Goal: Task Accomplishment & Management: Use online tool/utility

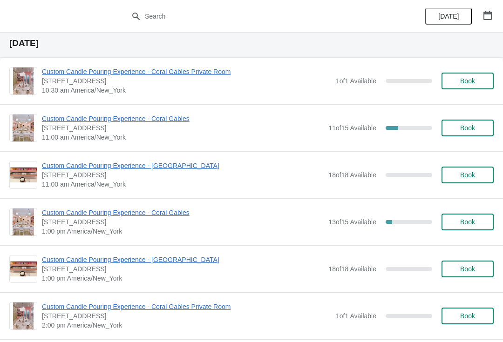
scroll to position [29, 0]
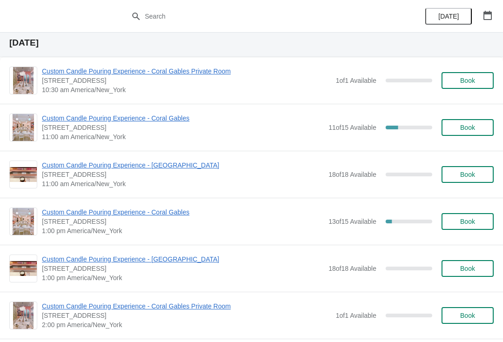
click at [185, 121] on span "Custom Candle Pouring Experience - Coral Gables" at bounding box center [183, 118] width 282 height 9
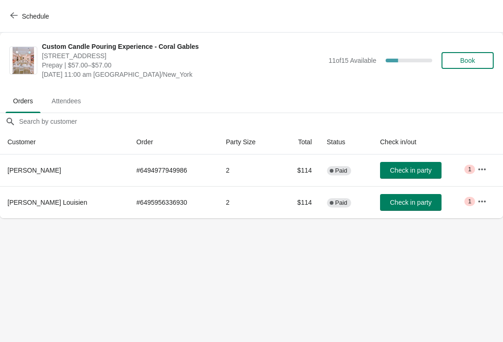
click at [486, 205] on button "button" at bounding box center [482, 201] width 17 height 17
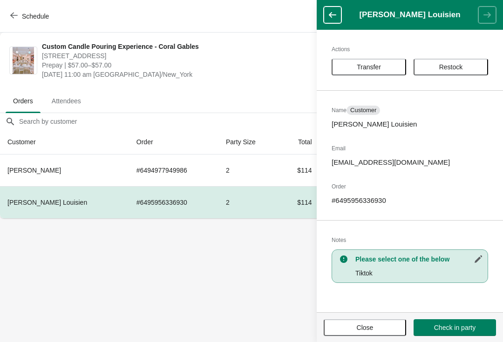
click at [380, 65] on span "Transfer" at bounding box center [369, 66] width 24 height 7
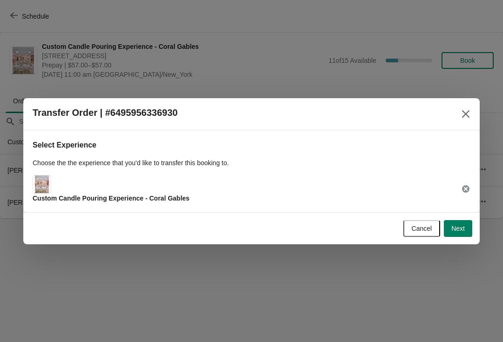
click at [454, 228] on span "Next" at bounding box center [458, 228] width 14 height 7
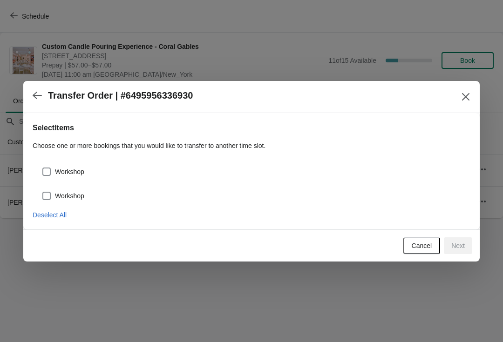
click at [60, 219] on span "Deselect All" at bounding box center [50, 214] width 34 height 7
click at [49, 169] on span at bounding box center [46, 172] width 8 height 8
click at [43, 168] on input "Workshop" at bounding box center [42, 168] width 0 height 0
checkbox input "true"
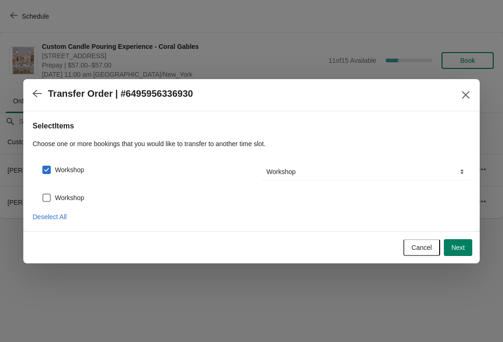
click at [49, 184] on div "Workshop" at bounding box center [252, 194] width 438 height 20
click at [50, 197] on span at bounding box center [46, 198] width 8 height 8
click at [43, 194] on input "Workshop" at bounding box center [42, 194] width 0 height 0
checkbox input "true"
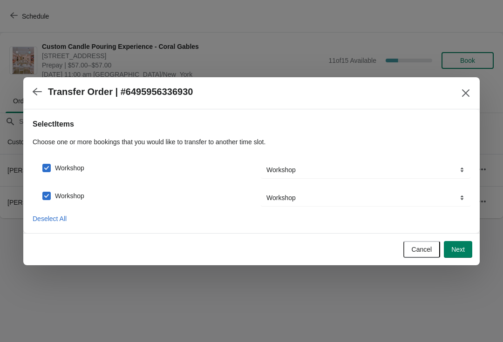
click at [457, 253] on span "Next" at bounding box center [458, 249] width 14 height 7
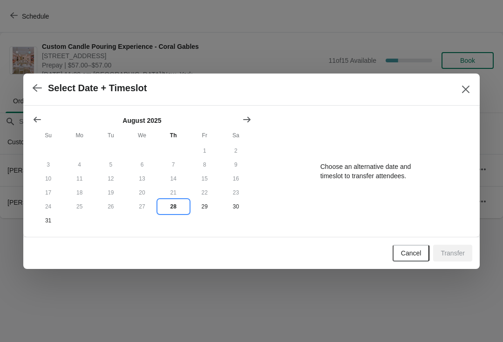
click at [175, 208] on button "28" at bounding box center [173, 207] width 31 height 14
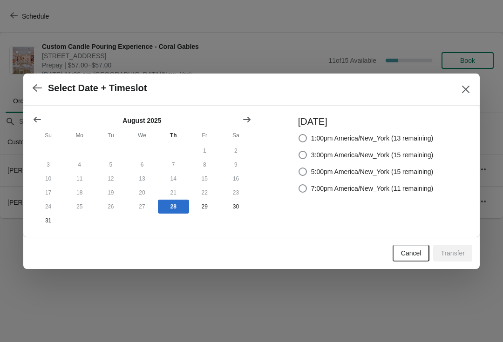
click at [303, 139] on span at bounding box center [303, 138] width 8 height 8
click at [299, 135] on input "1:00pm America/New_York (13 remaining)" at bounding box center [299, 134] width 0 height 0
radio input "true"
click at [456, 254] on span "Transfer" at bounding box center [453, 253] width 24 height 7
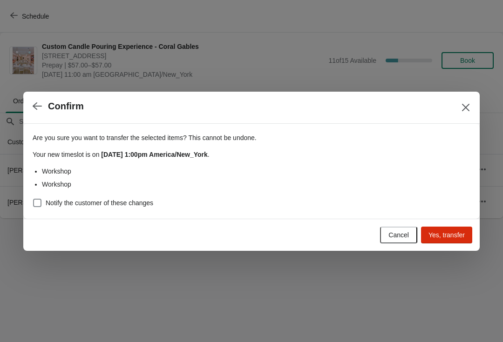
click at [451, 234] on span "Yes, transfer" at bounding box center [446, 234] width 36 height 7
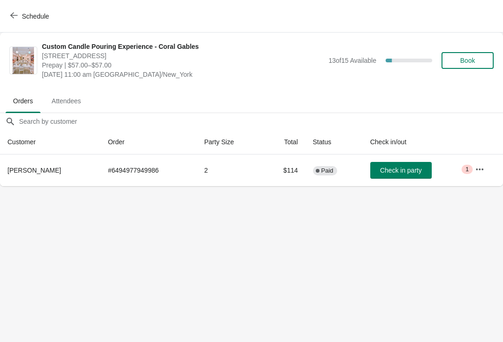
click at [482, 173] on icon "button" at bounding box center [479, 169] width 9 height 9
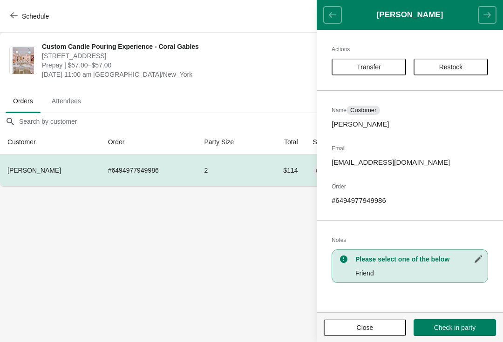
click at [371, 326] on span "Close" at bounding box center [365, 327] width 17 height 7
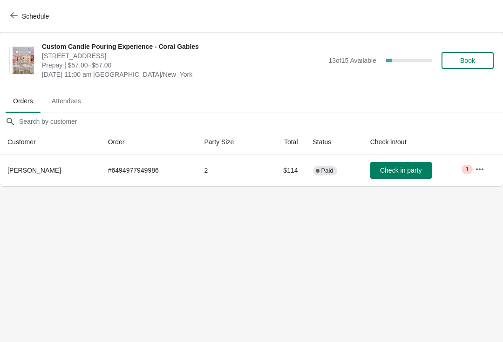
click at [18, 15] on span "Schedule" at bounding box center [30, 16] width 37 height 9
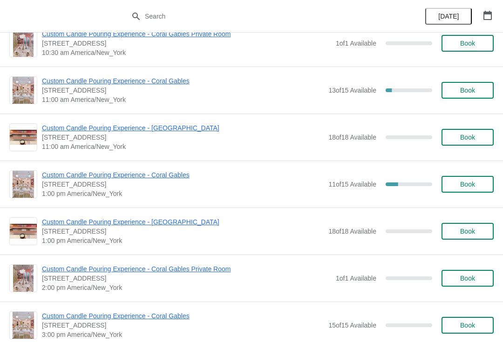
scroll to position [64, 0]
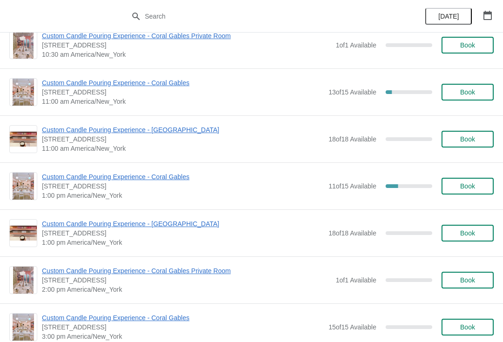
click at [183, 178] on span "Custom Candle Pouring Experience - Coral Gables" at bounding box center [183, 176] width 282 height 9
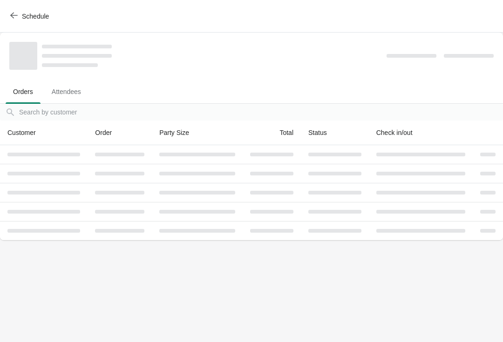
scroll to position [0, 0]
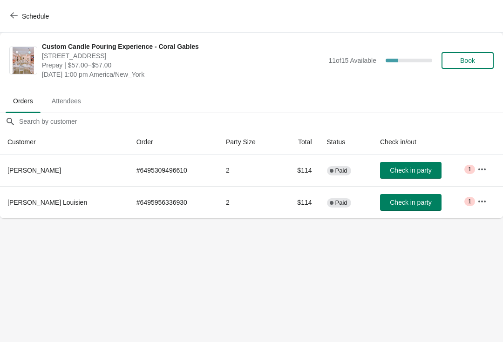
click at [14, 17] on icon "button" at bounding box center [13, 15] width 7 height 7
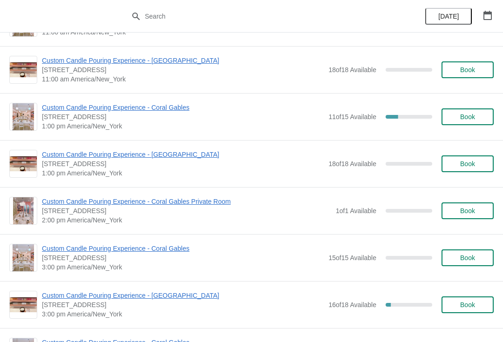
scroll to position [140, 0]
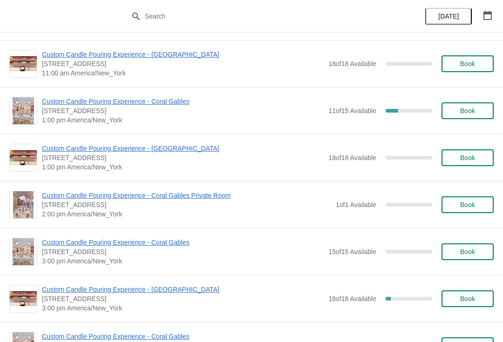
click at [171, 105] on span "Custom Candle Pouring Experience - Coral Gables" at bounding box center [183, 101] width 282 height 9
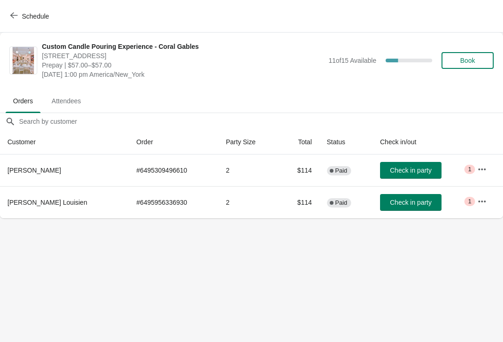
scroll to position [0, 0]
